Goal: Task Accomplishment & Management: Manage account settings

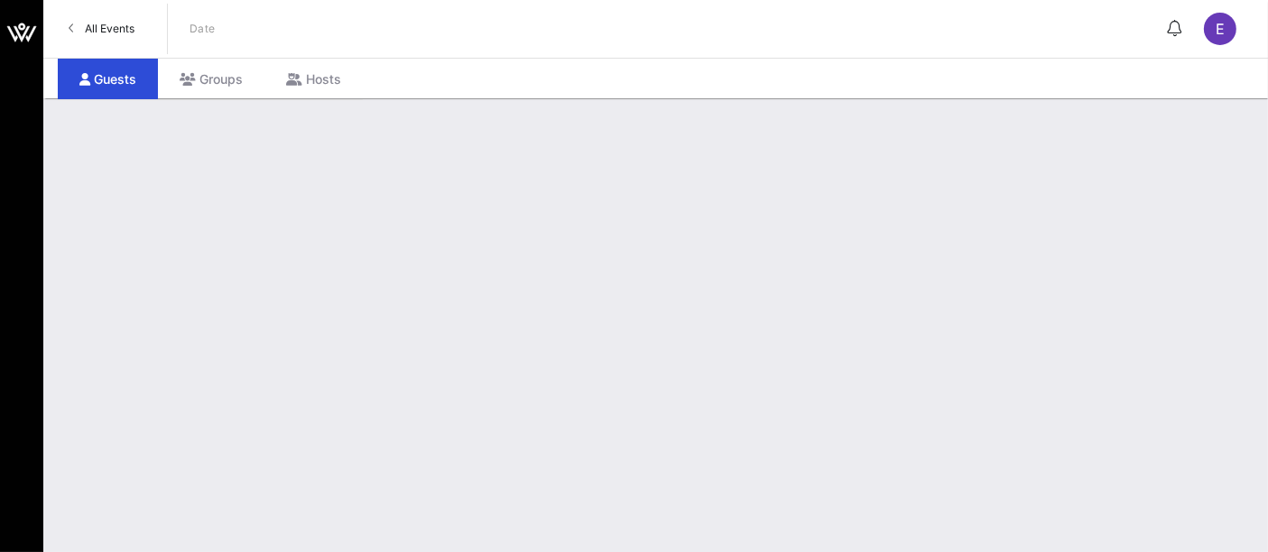
click at [108, 28] on span "All Events" at bounding box center [110, 29] width 50 height 14
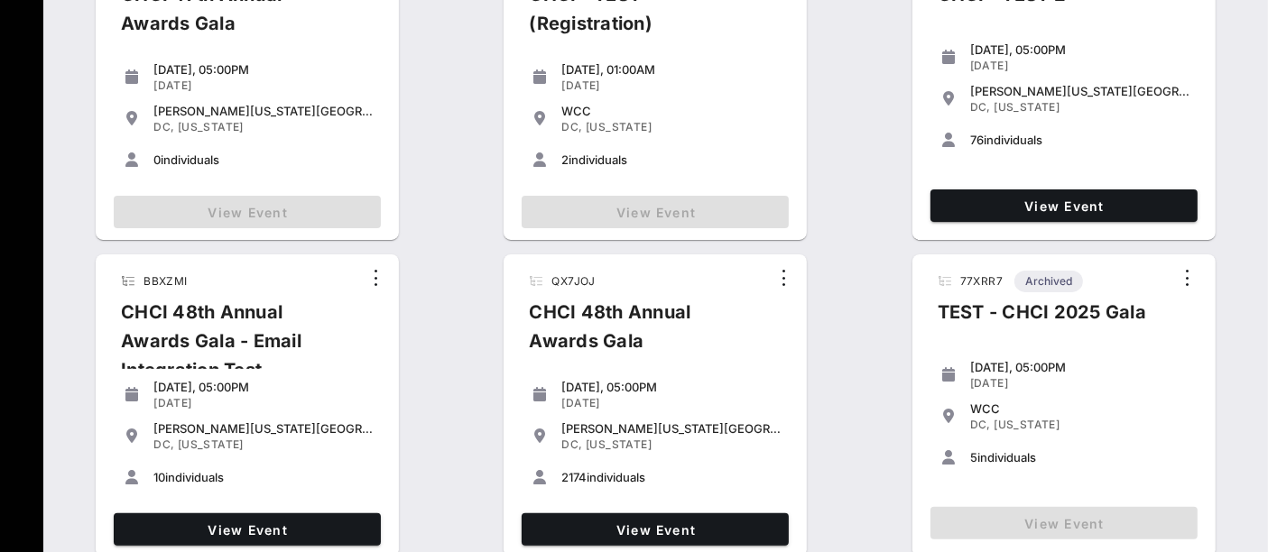
scroll to position [518, 0]
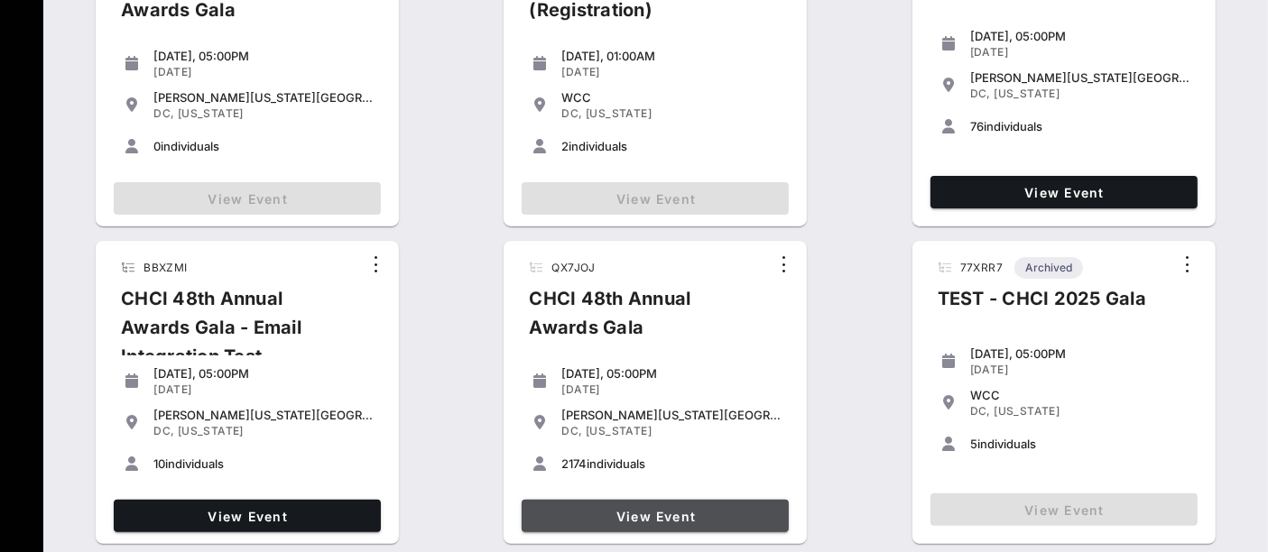
click at [617, 529] on link "View Event" at bounding box center [655, 516] width 267 height 32
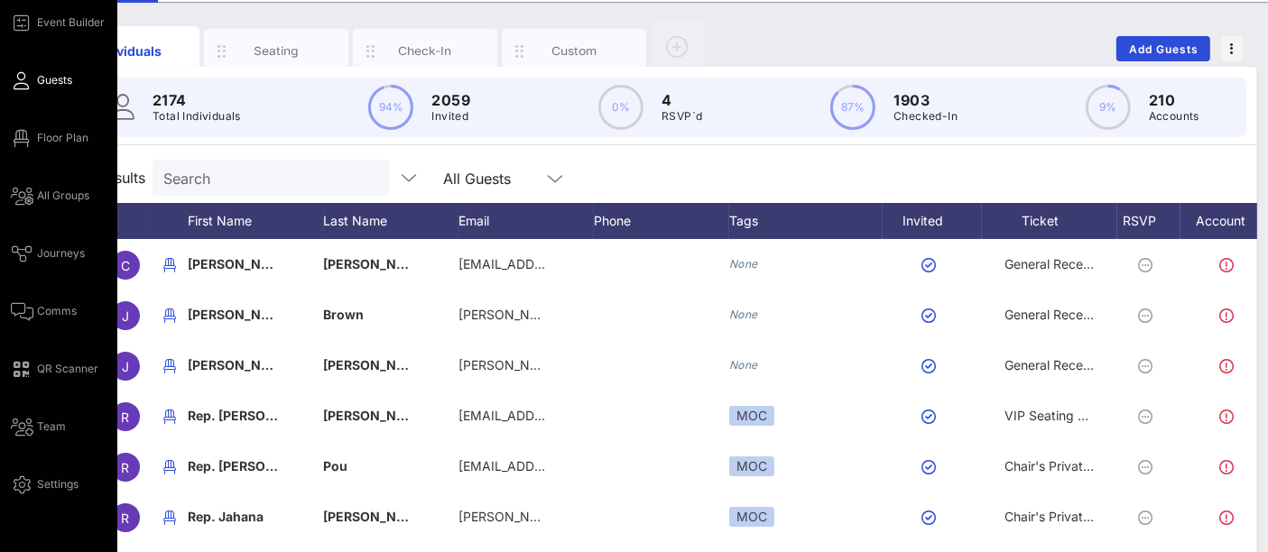
scroll to position [80, 0]
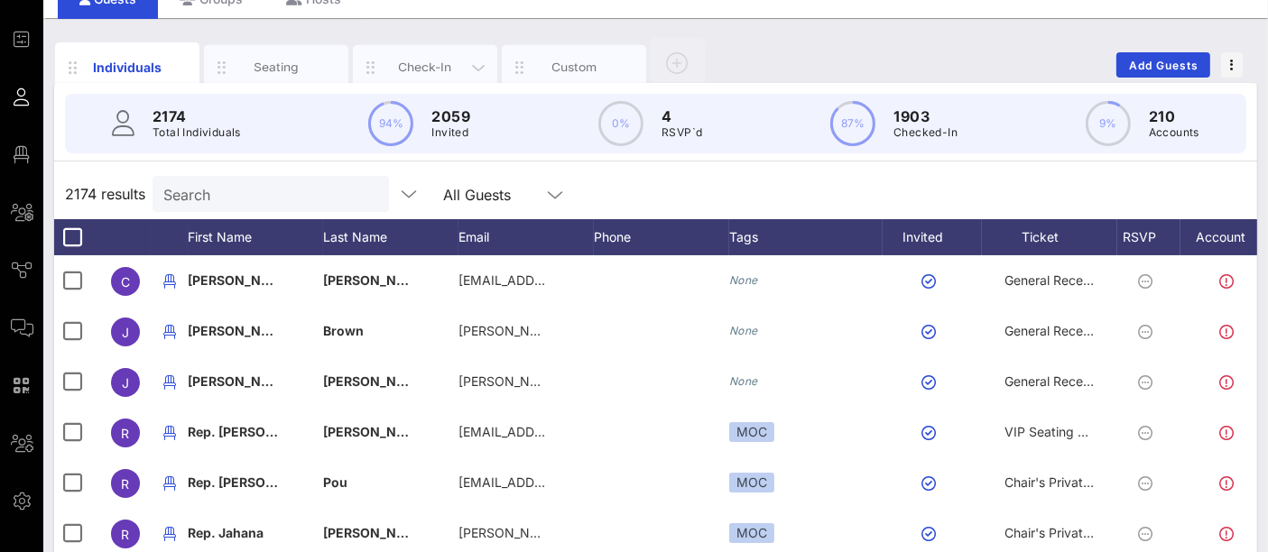
click at [409, 63] on div "Check-In" at bounding box center [425, 67] width 80 height 17
